Goal: Task Accomplishment & Management: Use online tool/utility

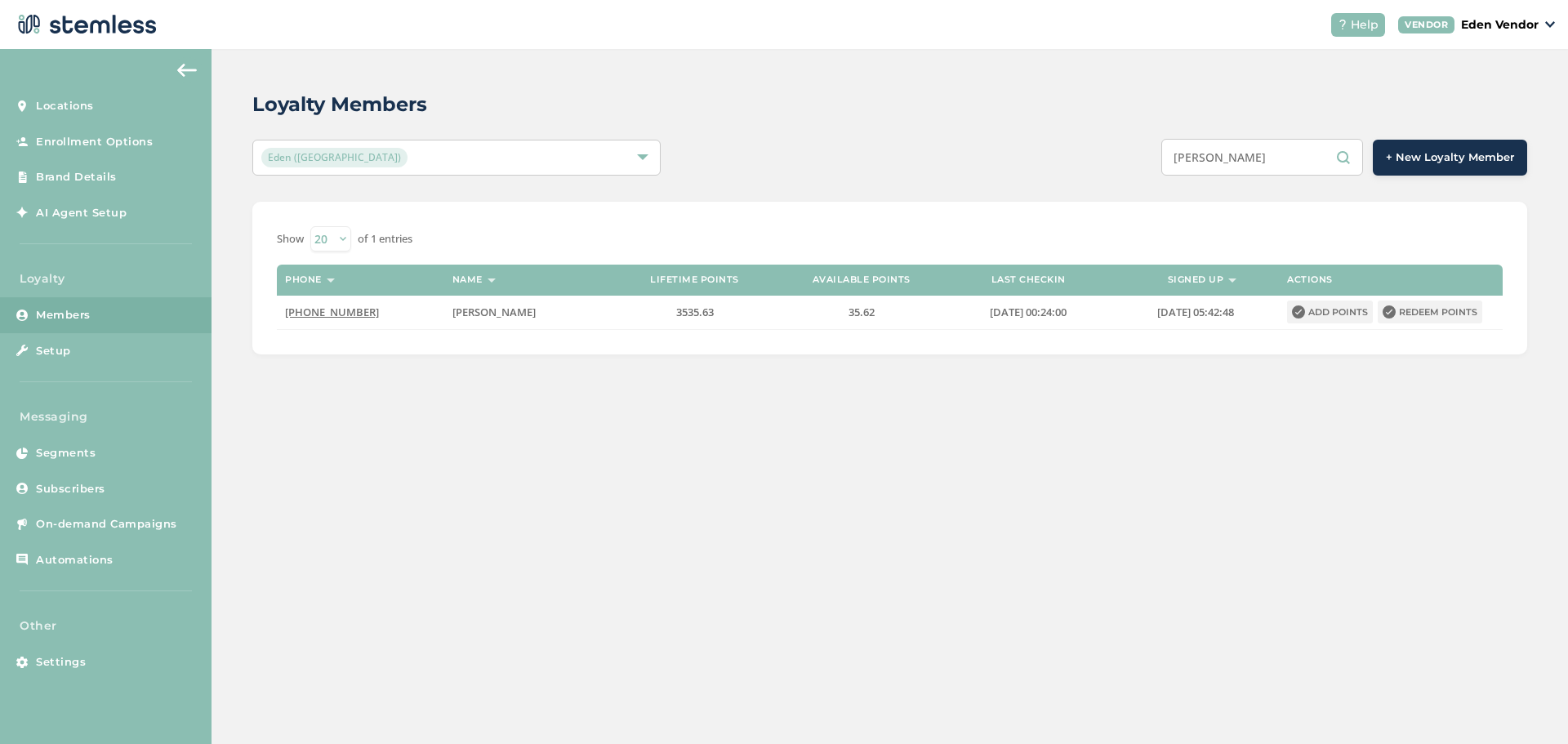
click at [1265, 159] on input "[PERSON_NAME]" at bounding box center [1263, 157] width 202 height 36
click at [1263, 160] on input "[PERSON_NAME]" at bounding box center [1263, 157] width 202 height 36
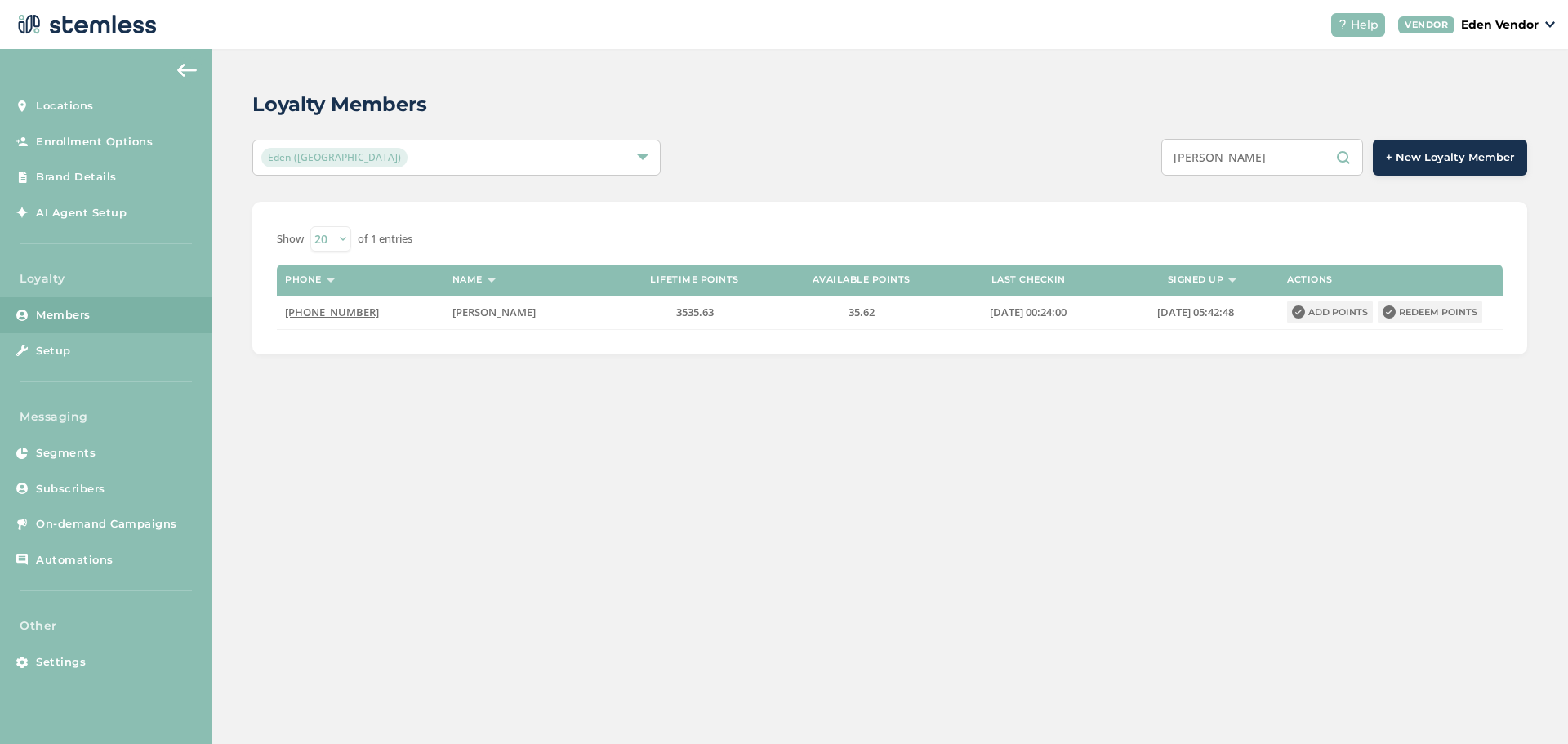
type input "[PERSON_NAME]"
click at [1263, 160] on input "[PERSON_NAME]" at bounding box center [1263, 157] width 202 height 36
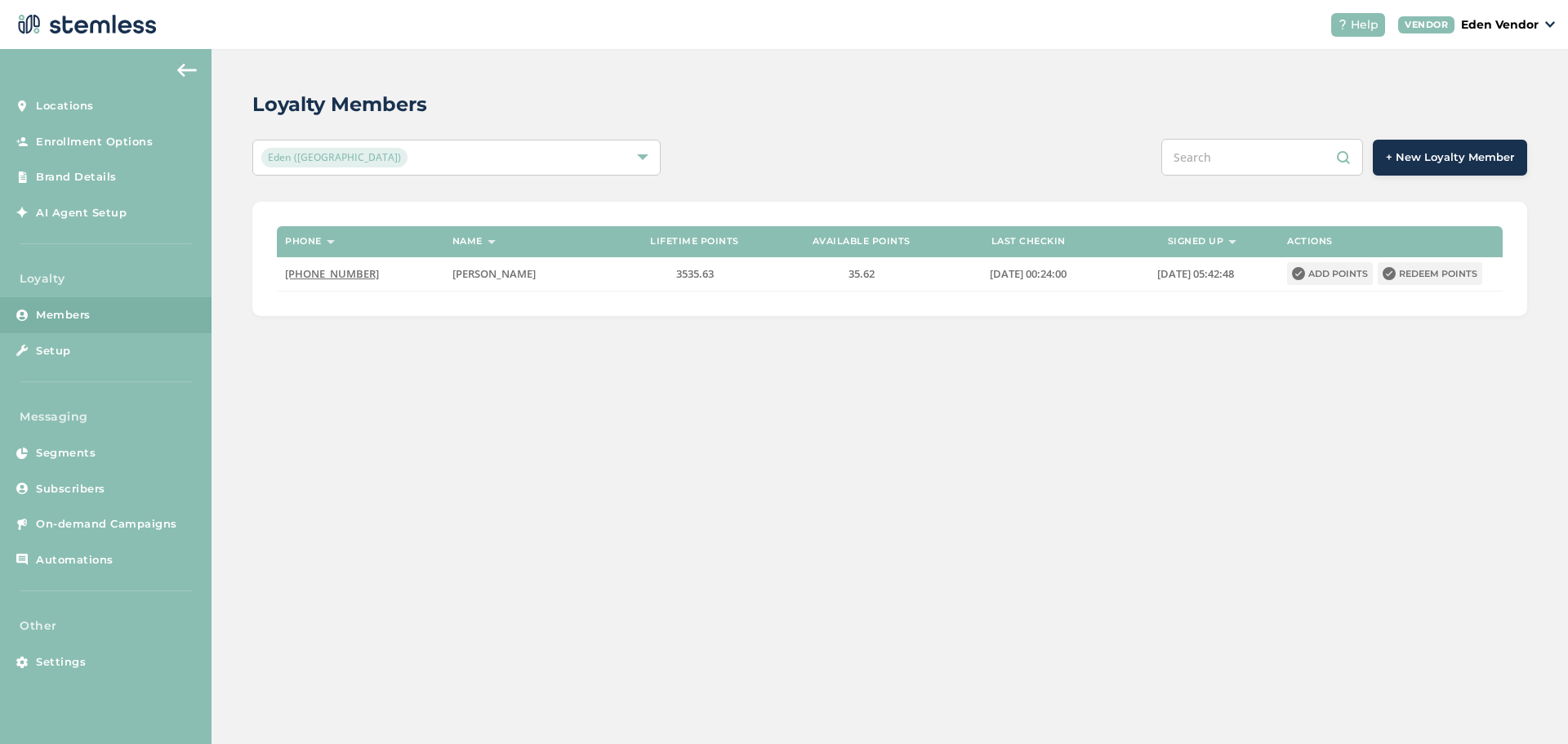
paste input "[PERSON_NAME]"
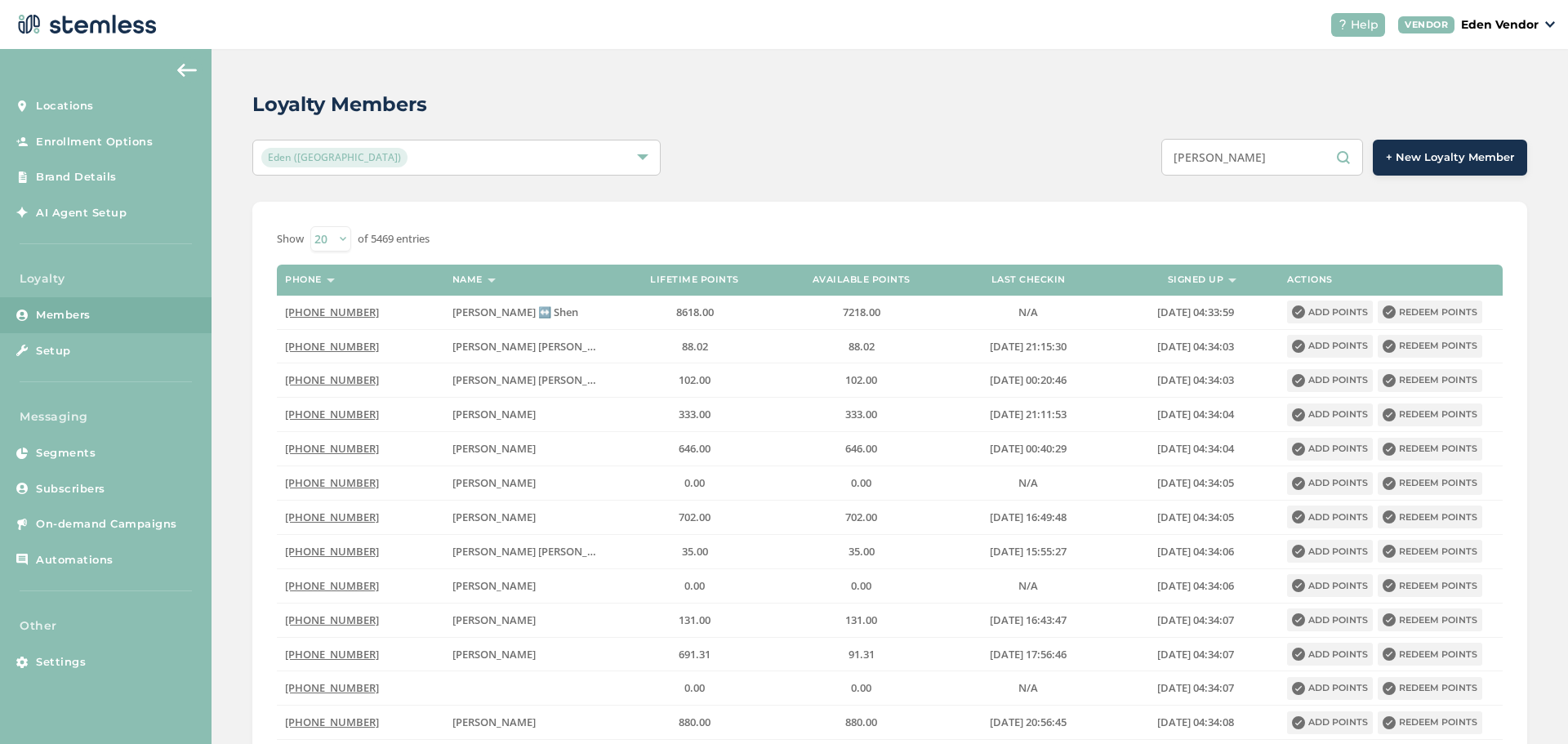
click at [1341, 159] on input "[PERSON_NAME]" at bounding box center [1263, 157] width 202 height 36
type input "[PERSON_NAME]"
click at [1264, 199] on div "Loyalty Members Eden (Okmulgee) [PERSON_NAME] + New Loyalty Member Show 20 50 1…" at bounding box center [890, 569] width 1357 height 1043
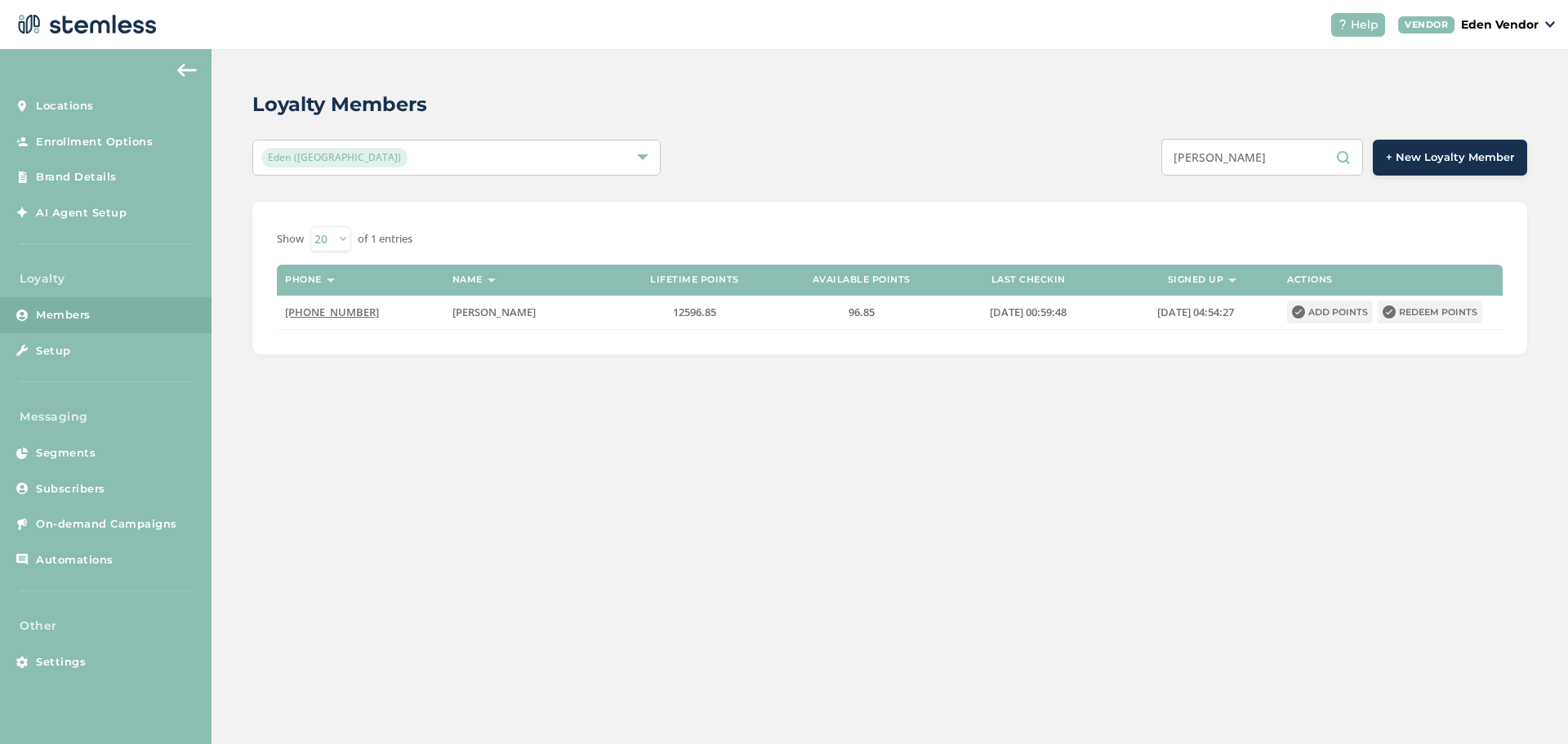
drag, startPoint x: 1276, startPoint y: 143, endPoint x: 1277, endPoint y: 154, distance: 11.0
click at [1276, 148] on input "[PERSON_NAME]" at bounding box center [1263, 157] width 202 height 36
click at [1277, 154] on input "[PERSON_NAME]" at bounding box center [1263, 157] width 202 height 36
click at [1278, 154] on input "[PERSON_NAME]" at bounding box center [1263, 157] width 202 height 36
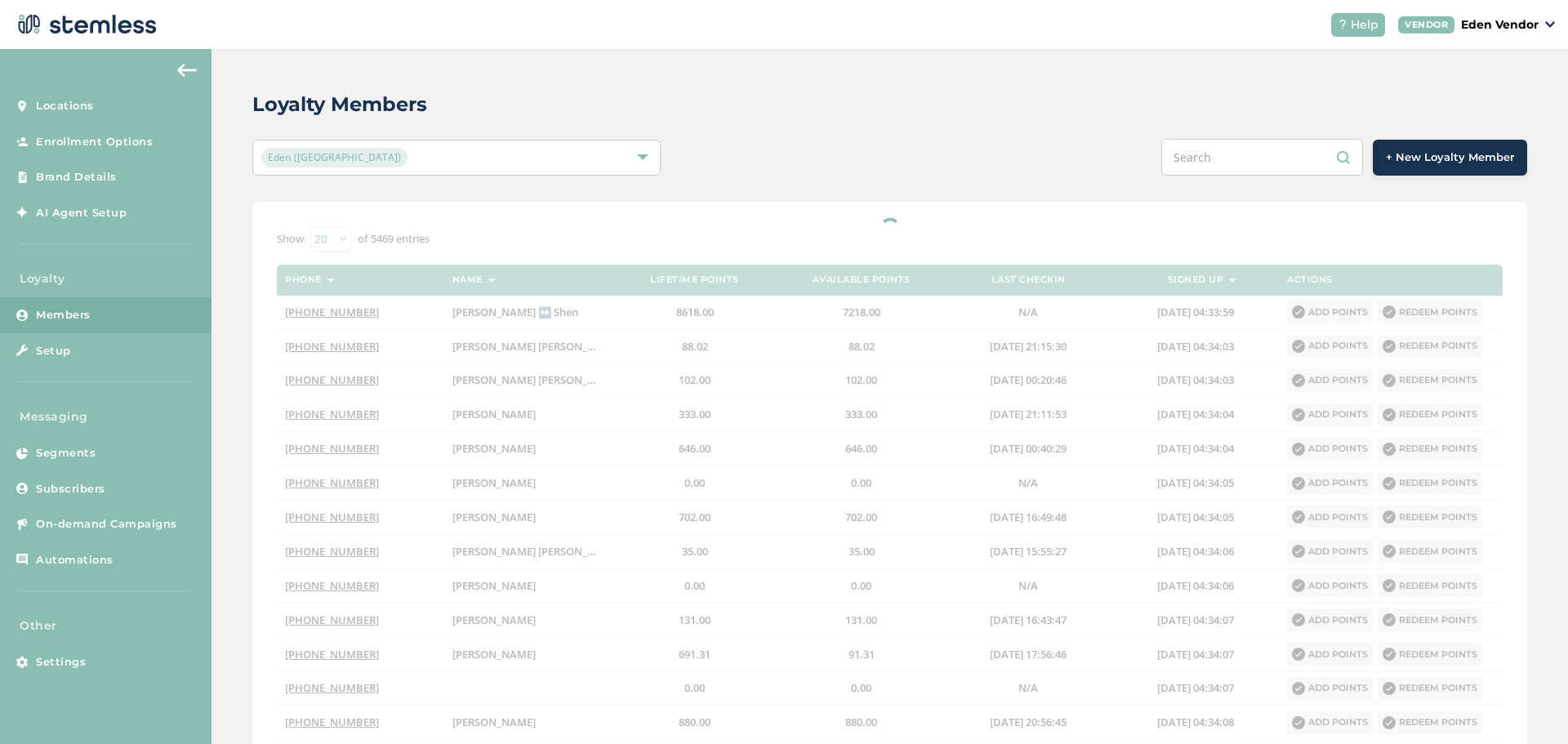
paste input "[PERSON_NAME]"
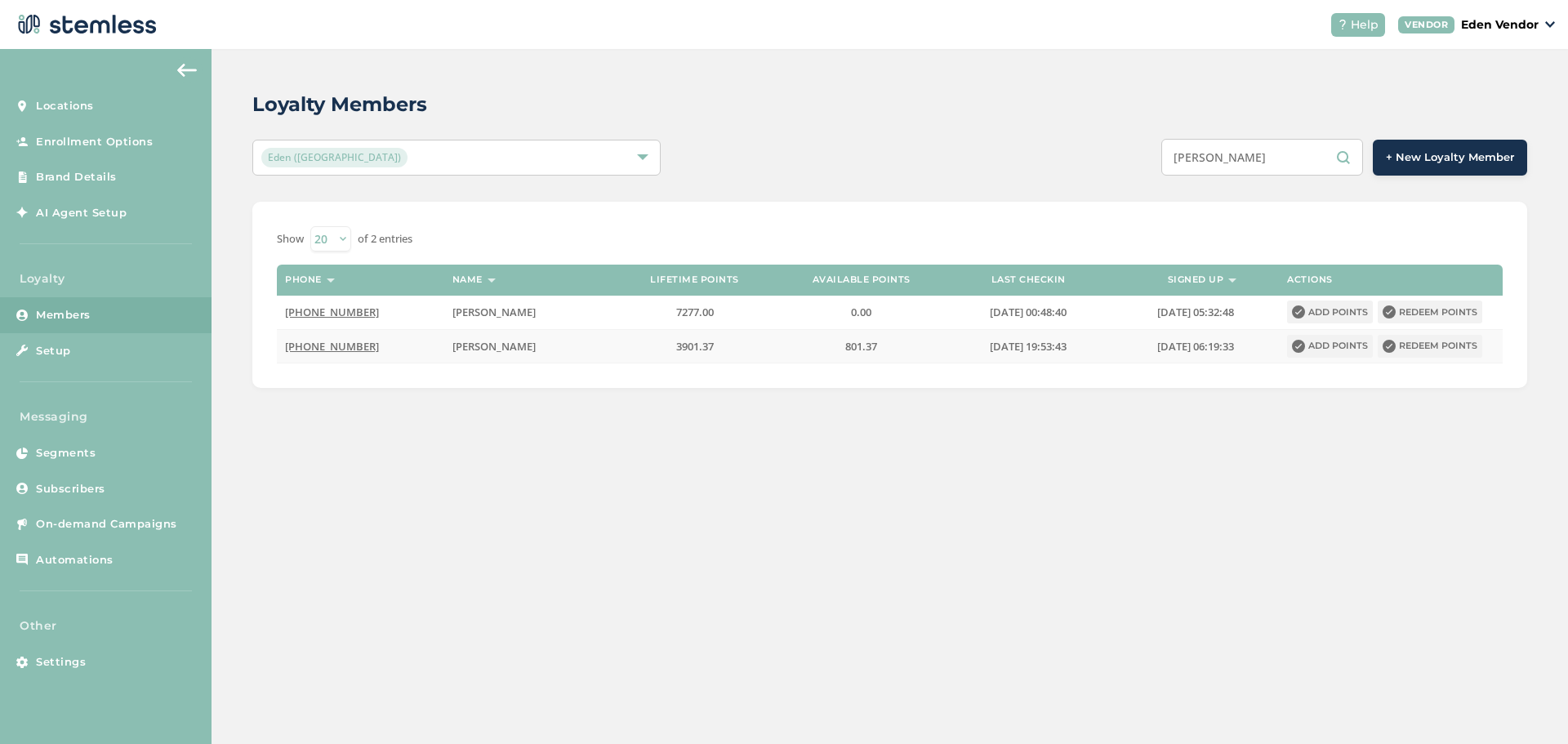
type input "[PERSON_NAME]"
click at [1443, 353] on button "Redeem points" at bounding box center [1431, 346] width 105 height 22
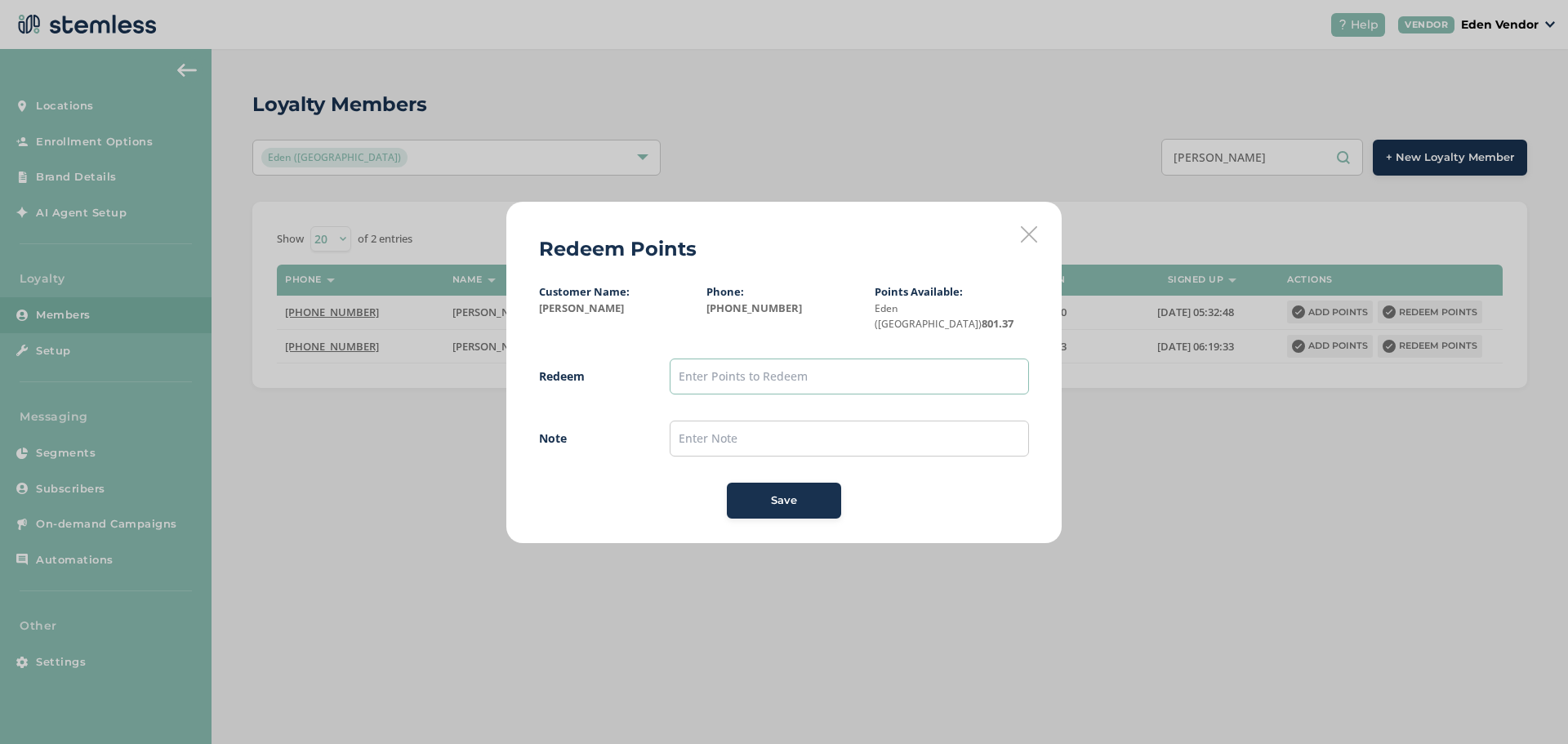
click at [792, 377] on input "text" at bounding box center [849, 376] width 360 height 35
type input "800"
drag, startPoint x: 755, startPoint y: 457, endPoint x: 756, endPoint y: 443, distance: 14.0
click at [756, 457] on span "Redeem 800 Note Save" at bounding box center [784, 438] width 490 height 160
click at [755, 435] on input "text" at bounding box center [849, 438] width 360 height 35
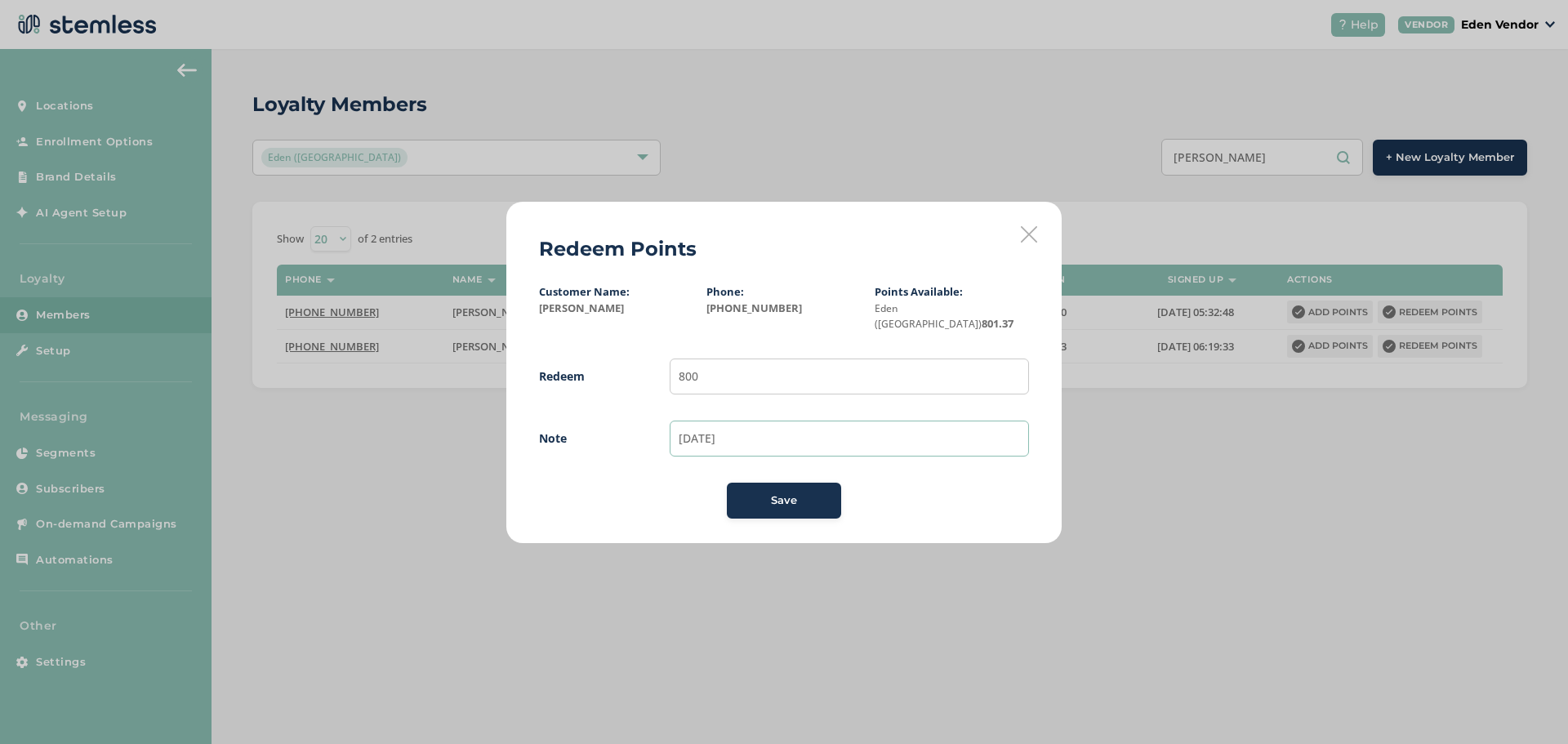
type input "[DATE]"
click at [796, 498] on span "Save" at bounding box center [784, 499] width 26 height 16
